Goal: Task Accomplishment & Management: Manage account settings

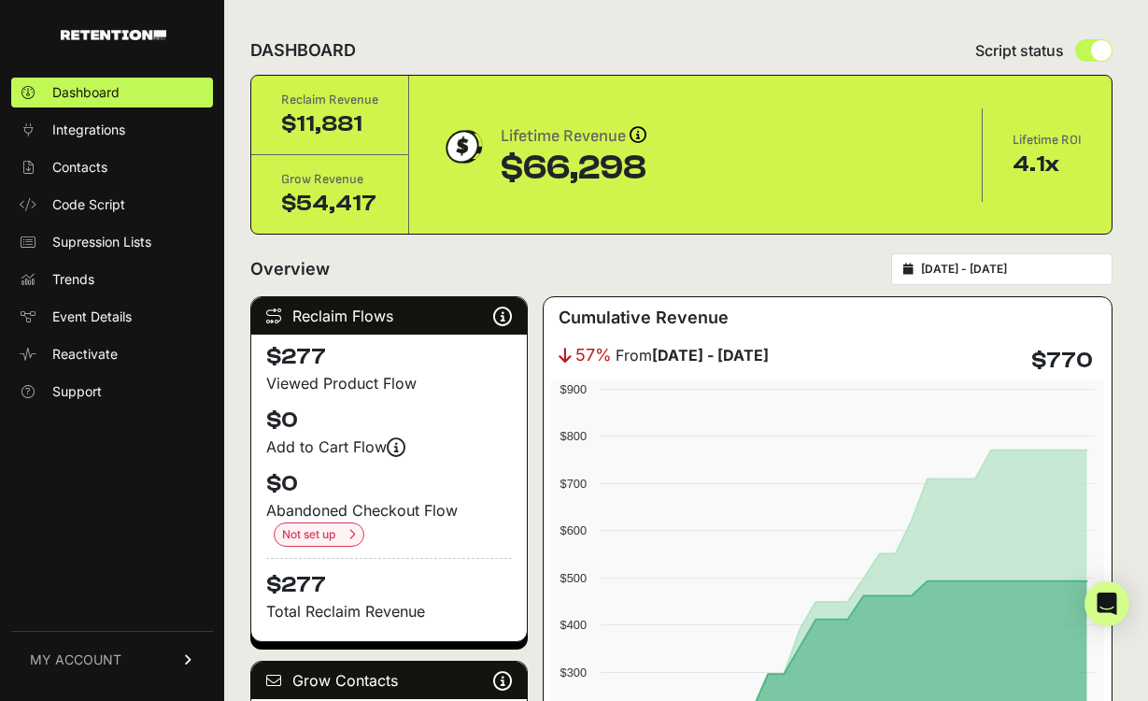
click at [192, 657] on icon at bounding box center [188, 659] width 13 height 11
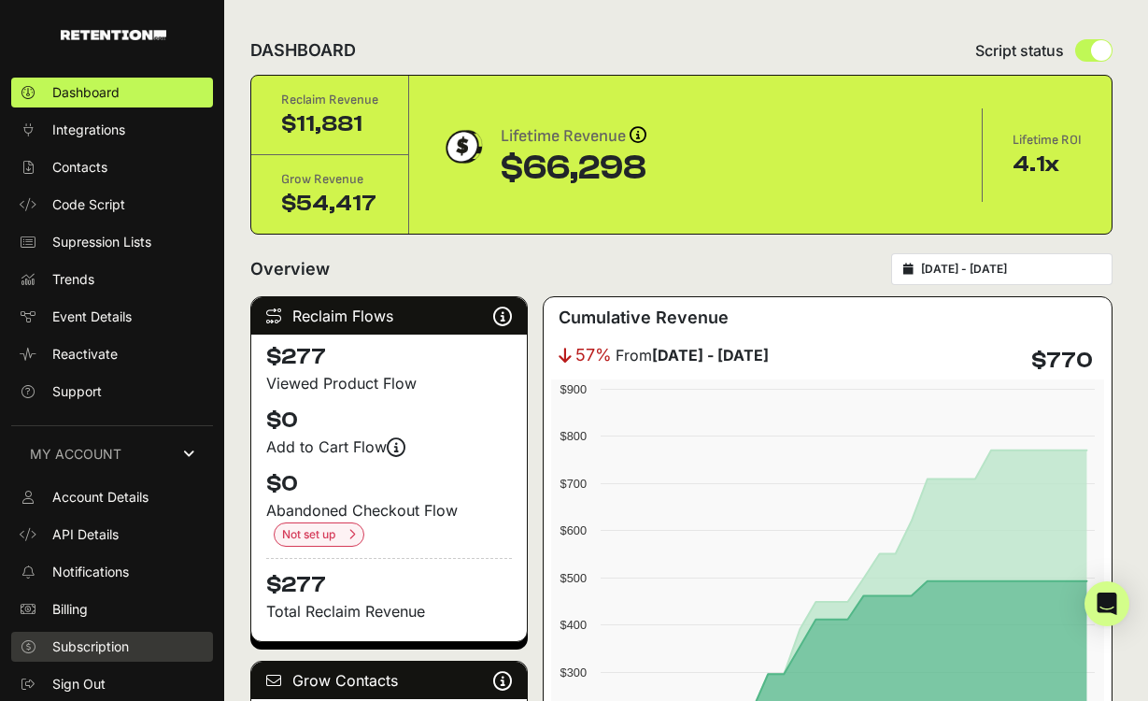
click at [74, 645] on span "Subscription" at bounding box center [90, 646] width 77 height 19
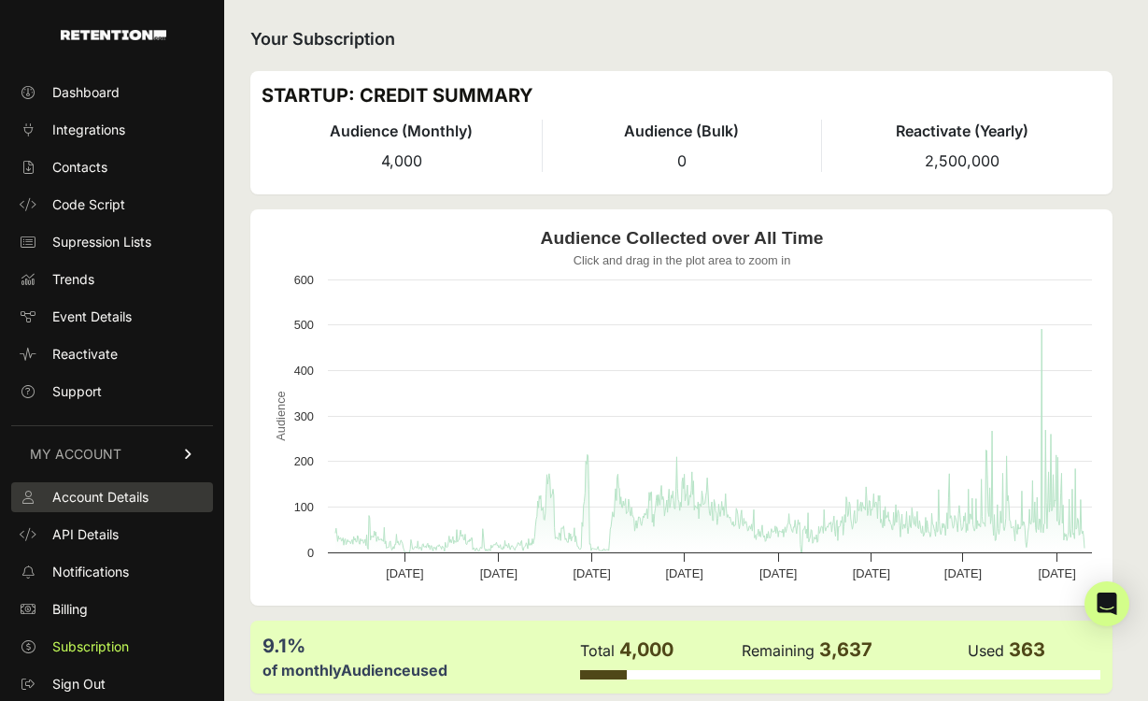
click at [104, 504] on span "Account Details" at bounding box center [100, 497] width 96 height 19
